Goal: Check status: Check status

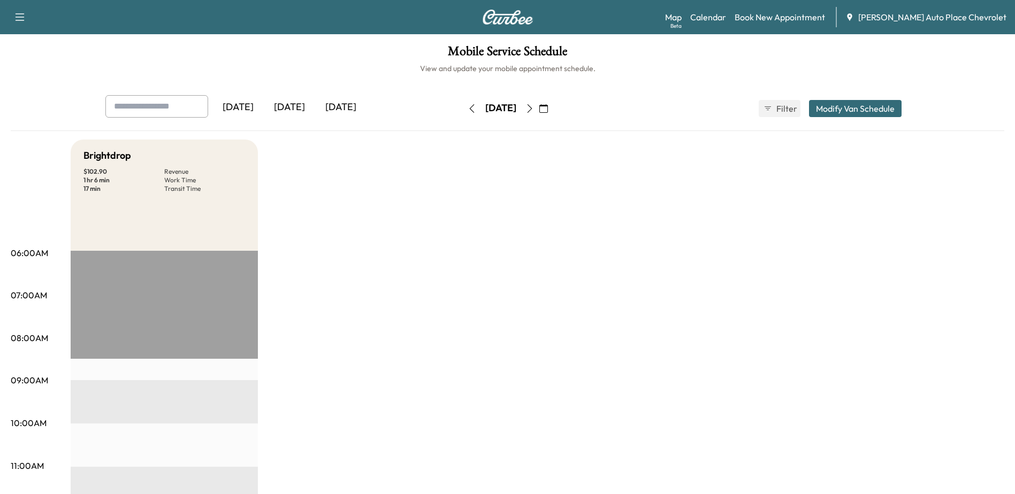
click at [294, 112] on div "[DATE]" at bounding box center [289, 107] width 51 height 25
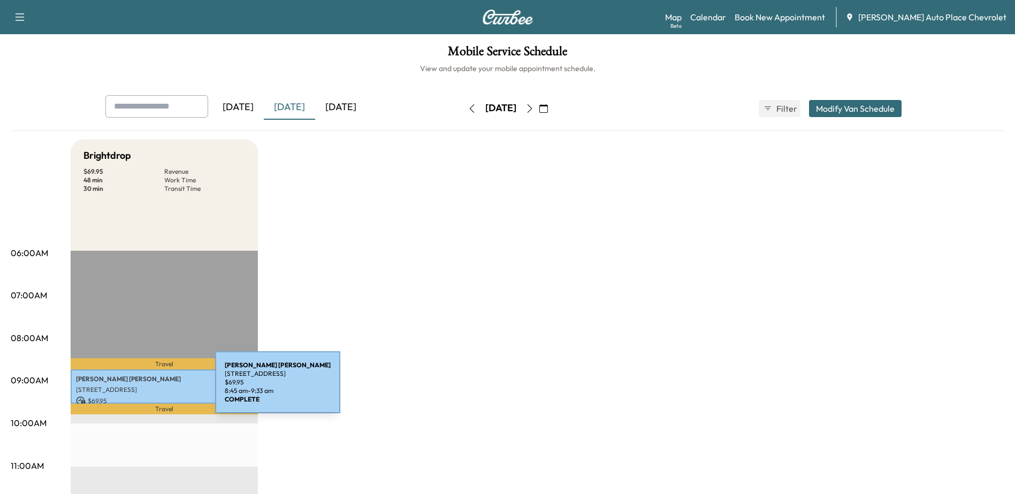
click at [135, 389] on p "[STREET_ADDRESS]" at bounding box center [164, 390] width 177 height 9
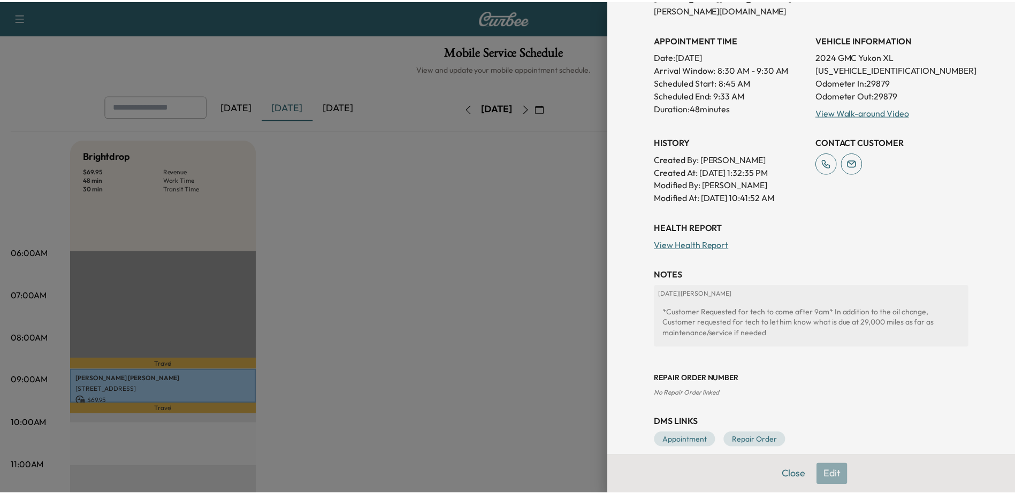
scroll to position [257, 0]
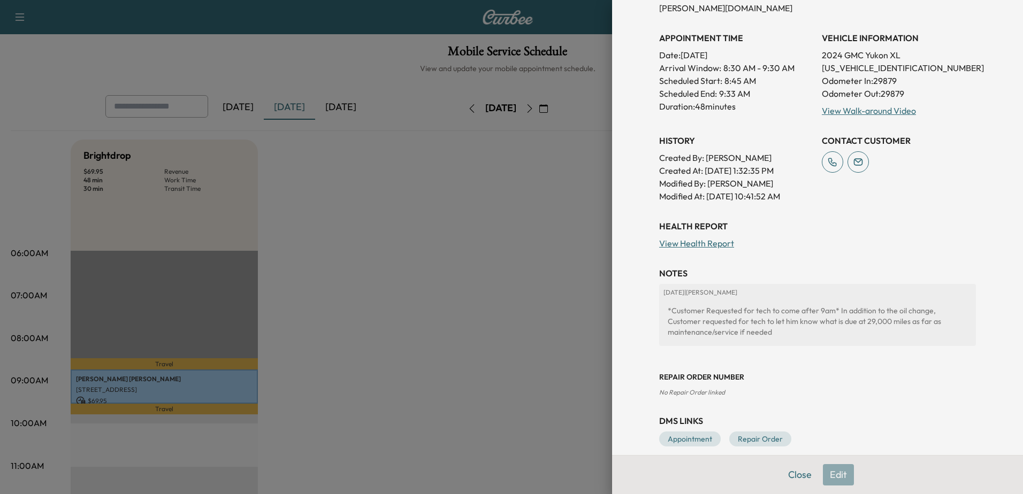
click at [537, 323] on div at bounding box center [511, 247] width 1023 height 494
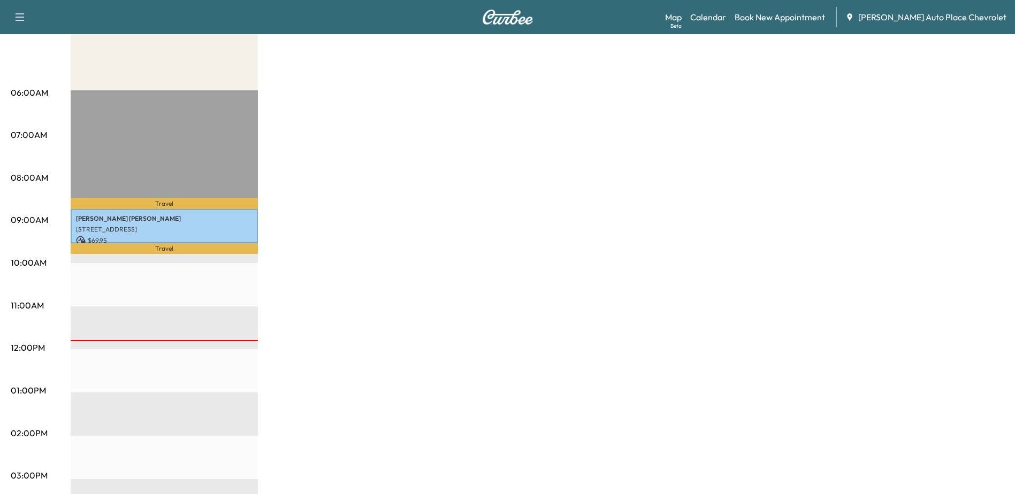
scroll to position [0, 0]
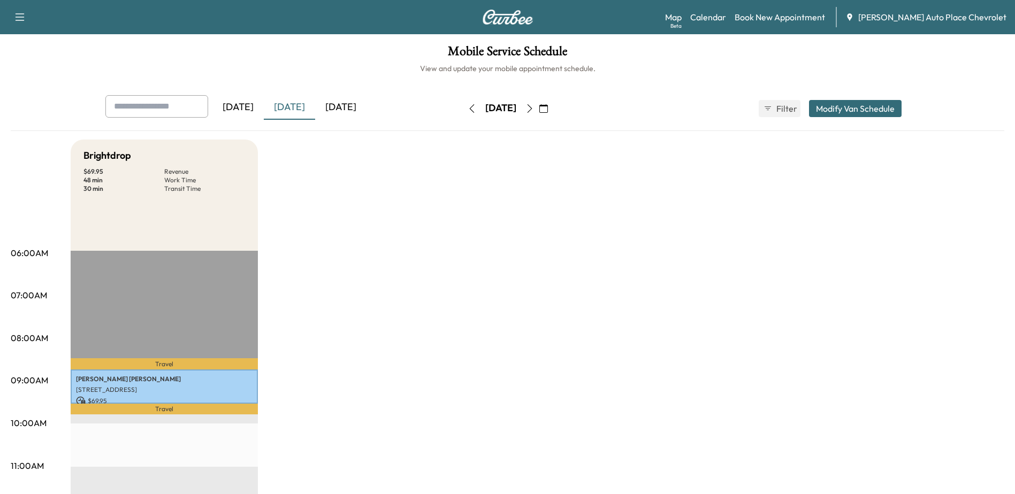
click at [534, 107] on icon "button" at bounding box center [529, 108] width 9 height 9
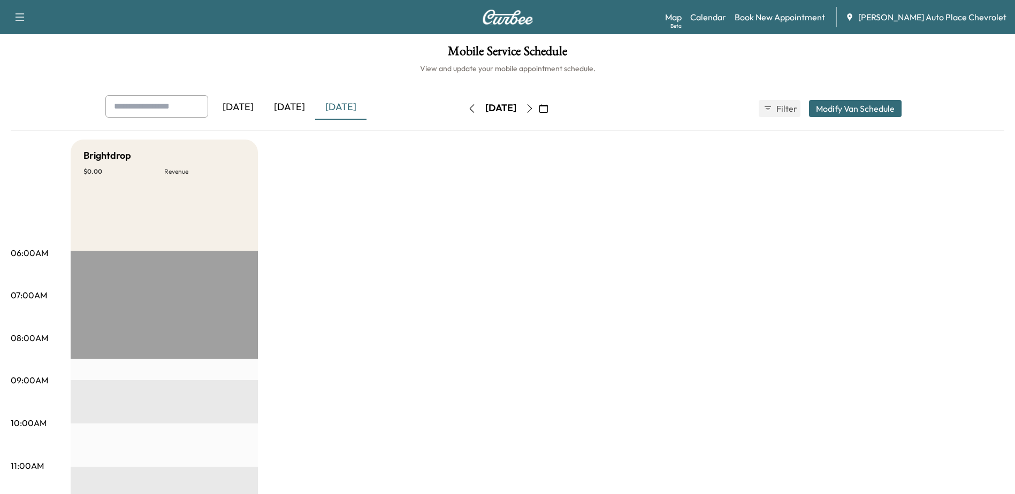
click at [534, 108] on icon "button" at bounding box center [529, 108] width 9 height 9
